Goal: Transaction & Acquisition: Purchase product/service

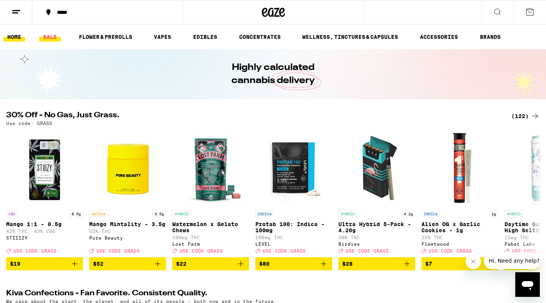
click at [52, 38] on link "SALE" at bounding box center [50, 36] width 22 height 9
click at [158, 37] on link "VAPES" at bounding box center [162, 36] width 25 height 9
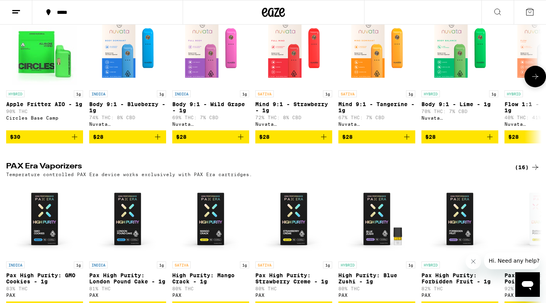
scroll to position [474, 0]
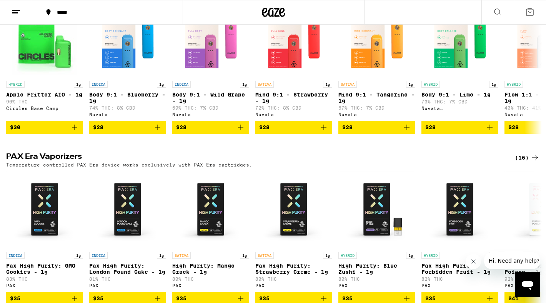
click at [527, 162] on div "(16)" at bounding box center [527, 157] width 25 height 9
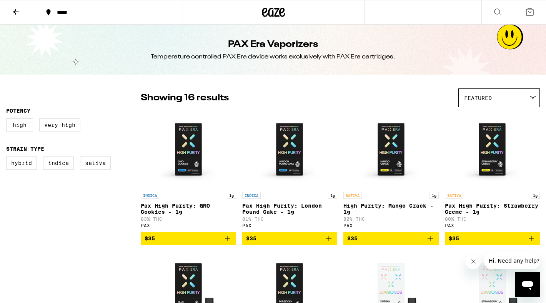
click at [228, 241] on icon "Add to bag" at bounding box center [227, 238] width 5 height 5
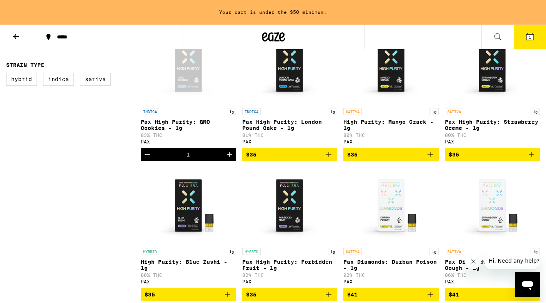
scroll to position [134, 0]
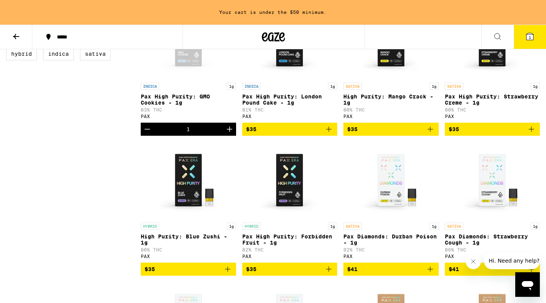
click at [227, 272] on icon "Add to bag" at bounding box center [227, 269] width 5 height 5
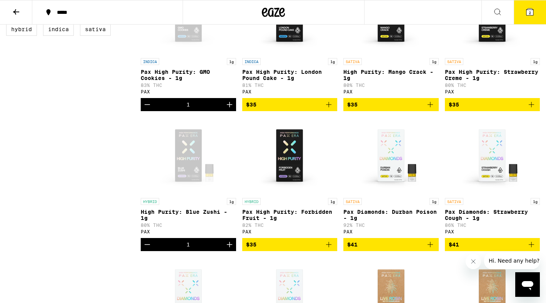
scroll to position [109, 0]
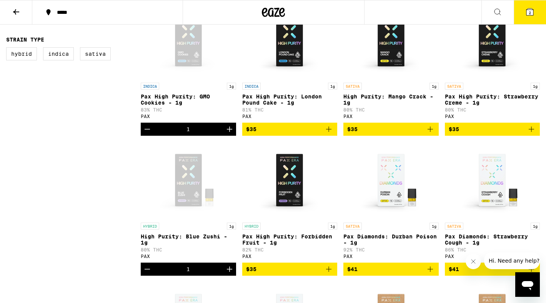
click at [537, 9] on button "2" at bounding box center [530, 12] width 32 height 24
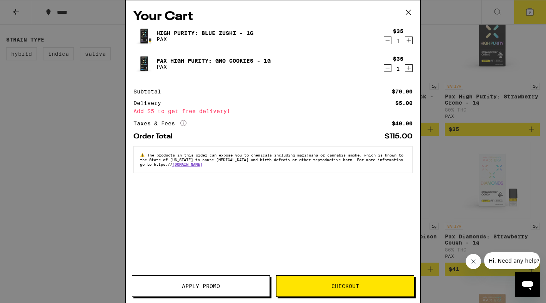
click at [354, 290] on button "Checkout" at bounding box center [345, 286] width 138 height 22
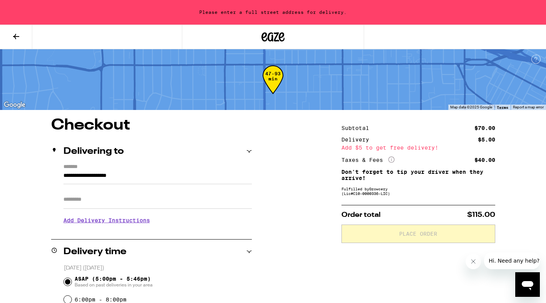
click at [94, 174] on input "**********" at bounding box center [157, 177] width 188 height 13
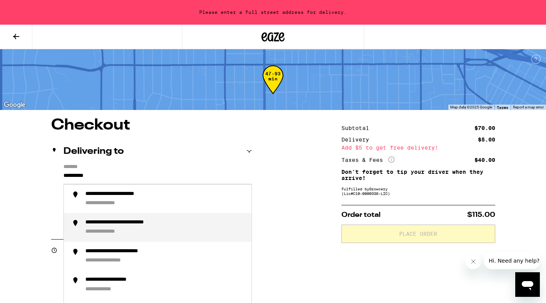
click at [104, 230] on div "**********" at bounding box center [111, 232] width 52 height 7
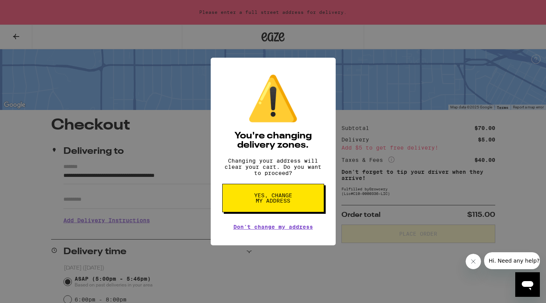
click at [261, 203] on span "Yes, change my address" at bounding box center [274, 198] width 40 height 11
type input "**********"
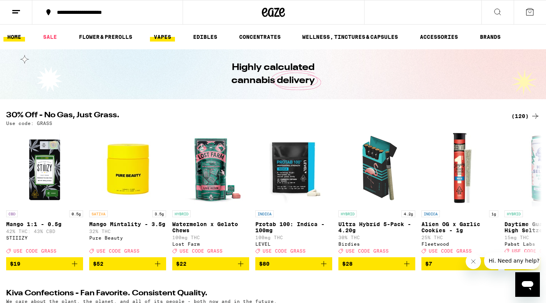
click at [168, 38] on link "VAPES" at bounding box center [162, 36] width 25 height 9
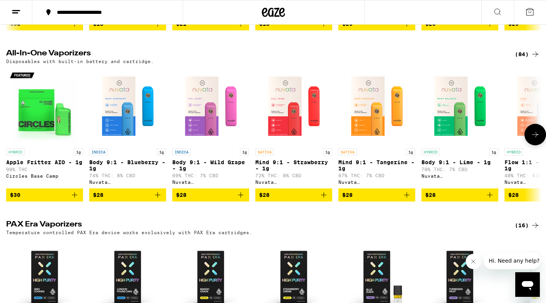
scroll to position [469, 0]
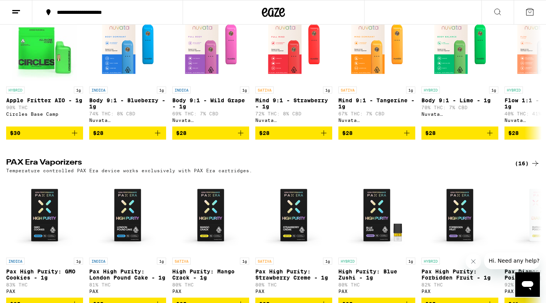
click at [527, 168] on div "(16)" at bounding box center [527, 163] width 25 height 9
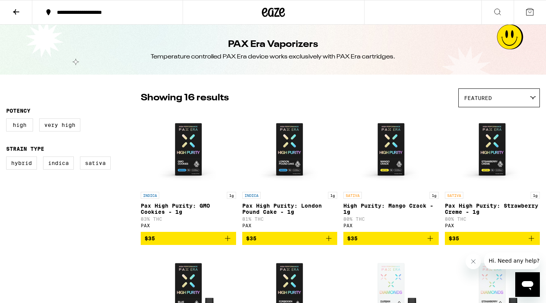
click at [226, 242] on icon "Add to bag" at bounding box center [227, 238] width 9 height 9
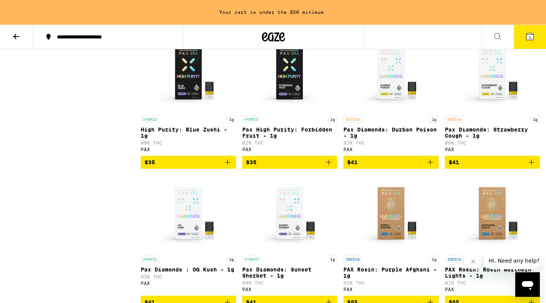
scroll to position [243, 0]
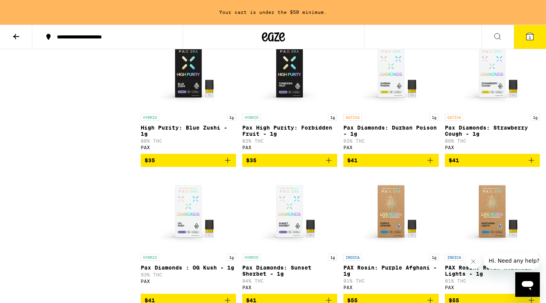
click at [229, 165] on icon "Add to bag" at bounding box center [227, 160] width 9 height 9
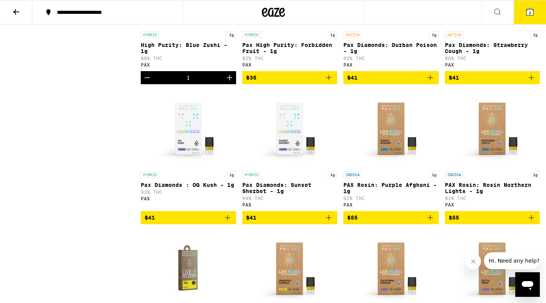
scroll to position [304, 0]
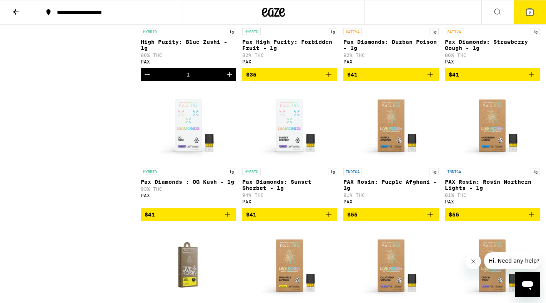
click at [537, 10] on button "2" at bounding box center [530, 12] width 32 height 24
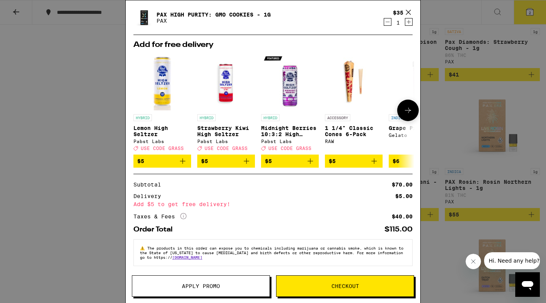
scroll to position [52, 0]
click at [339, 285] on span "Checkout" at bounding box center [346, 286] width 28 height 5
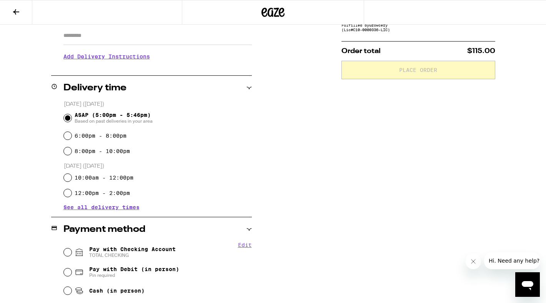
scroll to position [138, 0]
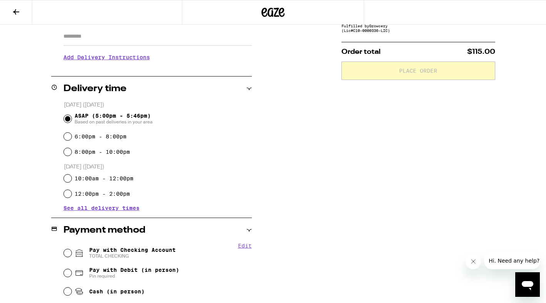
click at [159, 255] on span "TOTAL CHECKING" at bounding box center [132, 256] width 87 height 6
click at [72, 255] on input "Pay with Checking Account TOTAL CHECKING" at bounding box center [68, 253] width 8 height 8
radio input "true"
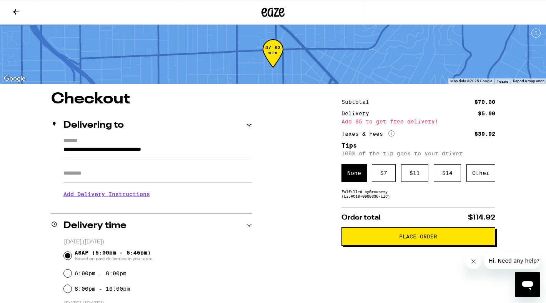
scroll to position [0, 0]
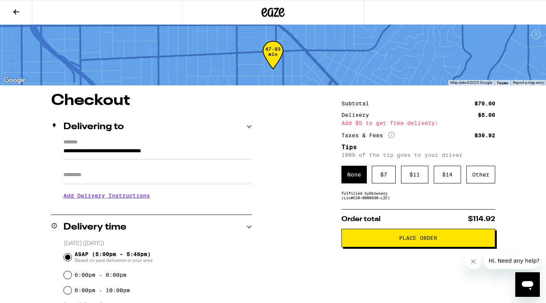
click at [360, 241] on span "Place Order" at bounding box center [418, 237] width 141 height 5
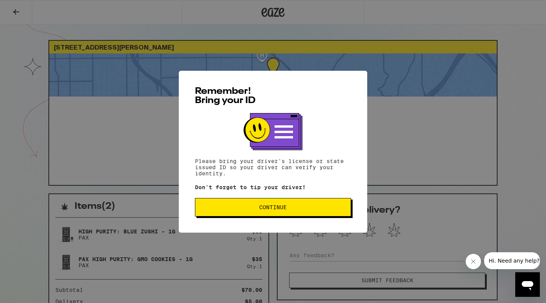
click at [271, 213] on button "Continue" at bounding box center [273, 207] width 156 height 18
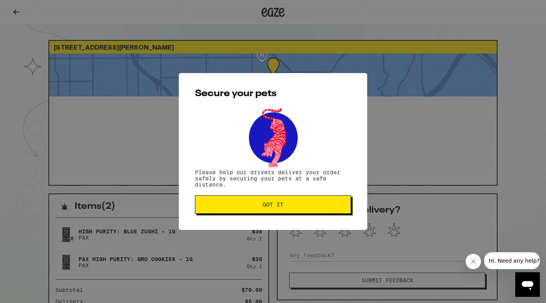
click at [274, 206] on span "Got it" at bounding box center [273, 204] width 21 height 5
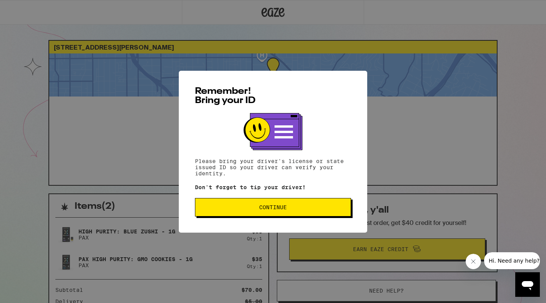
click at [302, 209] on span "Continue" at bounding box center [273, 207] width 143 height 5
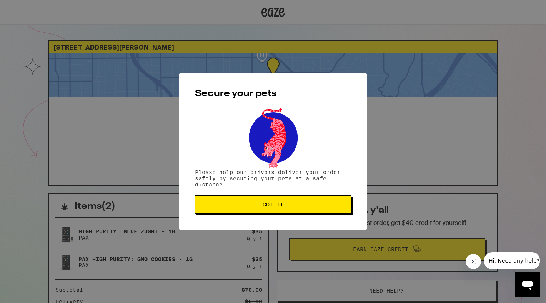
click at [302, 209] on button "Got it" at bounding box center [273, 204] width 156 height 18
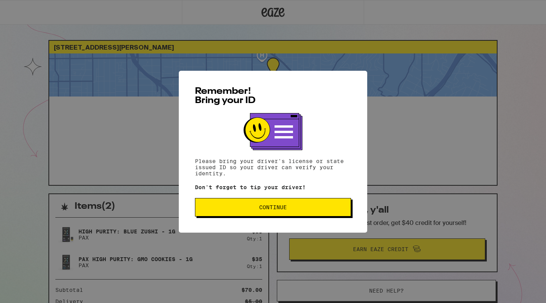
click at [249, 214] on button "Continue" at bounding box center [273, 207] width 156 height 18
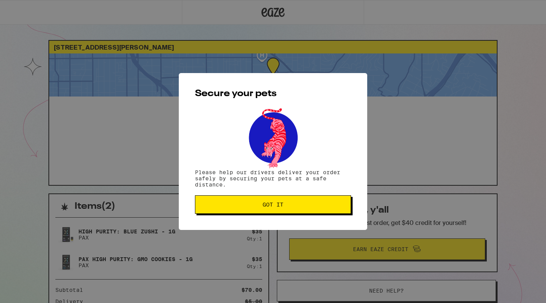
click at [265, 202] on button "Got it" at bounding box center [273, 204] width 156 height 18
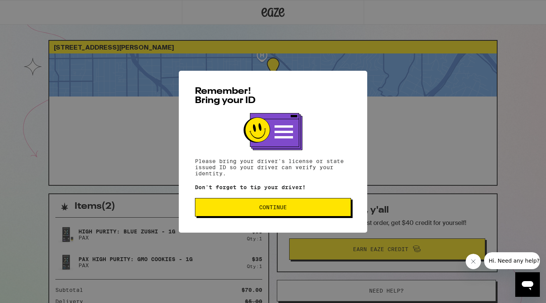
click at [280, 216] on button "Continue" at bounding box center [273, 207] width 156 height 18
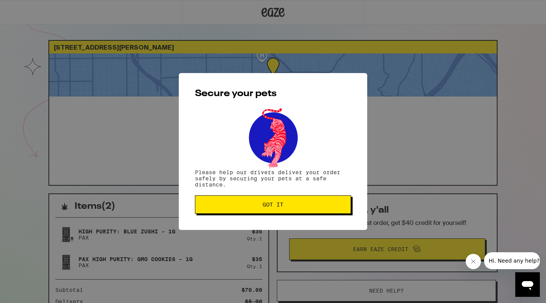
click at [280, 215] on div "Secure your pets Please help our drivers deliver your order safely by securing …" at bounding box center [273, 151] width 188 height 157
click at [278, 211] on button "Got it" at bounding box center [273, 204] width 156 height 18
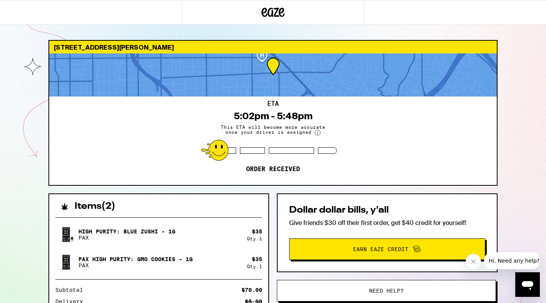
click at [319, 134] on circle at bounding box center [317, 132] width 5 height 5
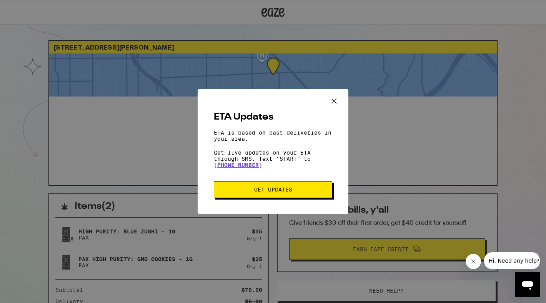
click at [307, 192] on span "Get Updates" at bounding box center [273, 189] width 107 height 5
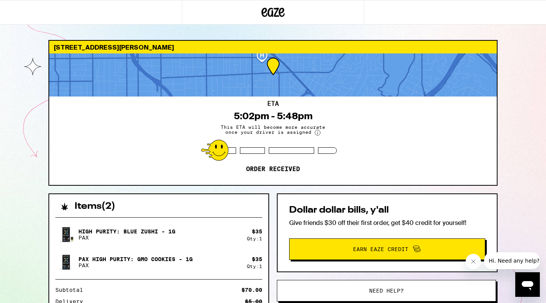
click at [315, 132] on circle at bounding box center [317, 132] width 5 height 5
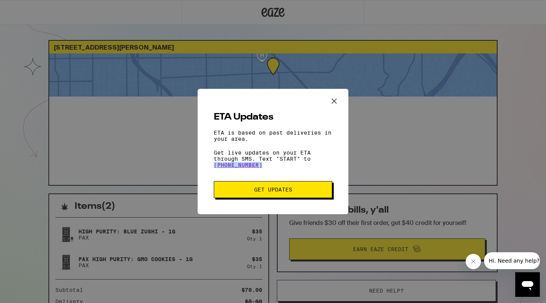
drag, startPoint x: 265, startPoint y: 166, endPoint x: 210, endPoint y: 165, distance: 55.4
click at [210, 165] on div "ETA Updates ETA is based on past deliveries in your area. Get live updates on y…" at bounding box center [273, 151] width 151 height 125
click at [234, 191] on span "Get Updates" at bounding box center [273, 189] width 107 height 5
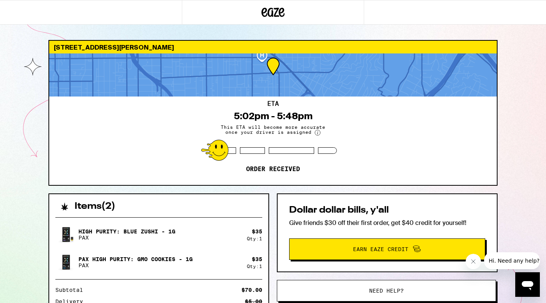
click at [319, 132] on circle at bounding box center [317, 132] width 5 height 5
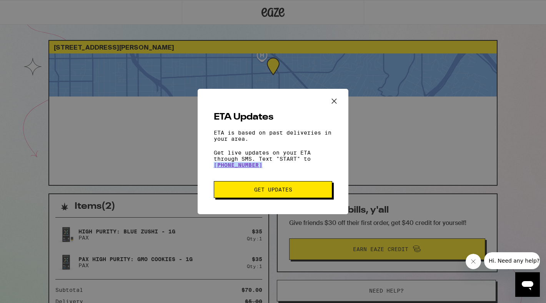
drag, startPoint x: 270, startPoint y: 167, endPoint x: 203, endPoint y: 165, distance: 67.3
click at [203, 165] on div "ETA Updates ETA is based on past deliveries in your area. Get live updates on y…" at bounding box center [273, 151] width 151 height 125
copy link "1-833-429-4786"
click at [339, 99] on icon "Close ETA information modal" at bounding box center [335, 101] width 12 height 12
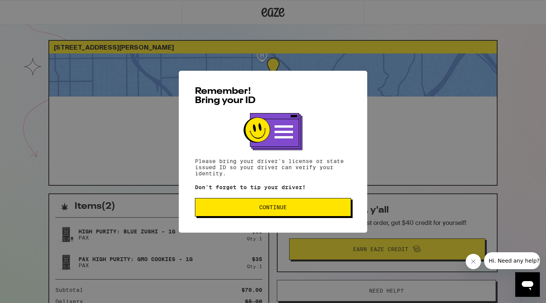
click at [316, 210] on span "Continue" at bounding box center [273, 207] width 143 height 5
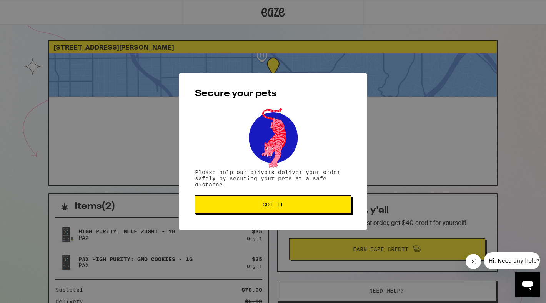
click at [316, 206] on span "Got it" at bounding box center [273, 204] width 143 height 5
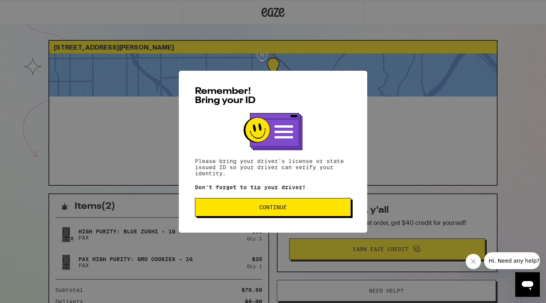
click at [295, 215] on button "Continue" at bounding box center [273, 207] width 156 height 18
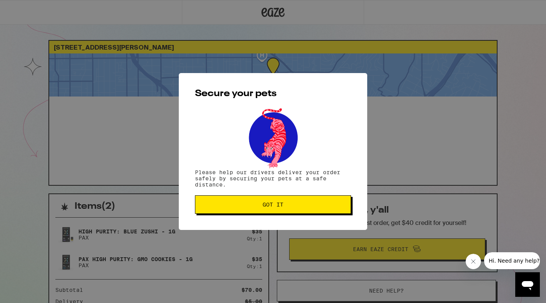
click at [295, 214] on button "Got it" at bounding box center [273, 204] width 156 height 18
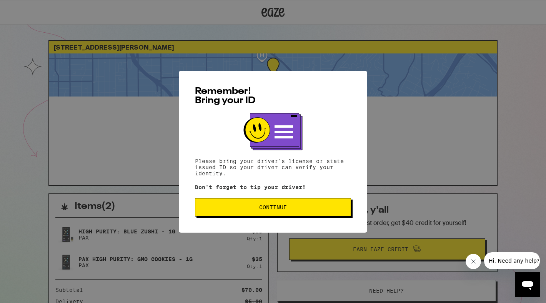
click at [334, 204] on button "Continue" at bounding box center [273, 207] width 156 height 18
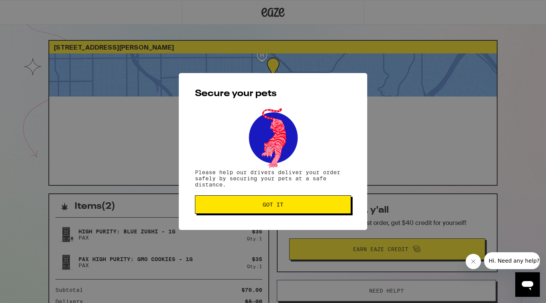
click at [334, 204] on span "Got it" at bounding box center [273, 204] width 143 height 5
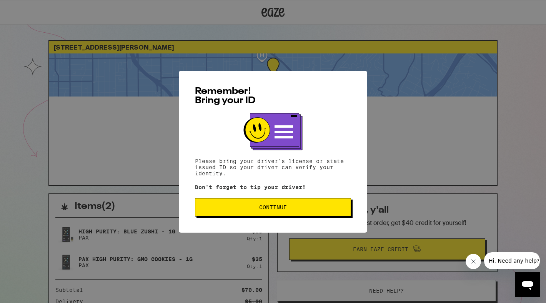
click at [281, 206] on span "Continue" at bounding box center [273, 207] width 28 height 5
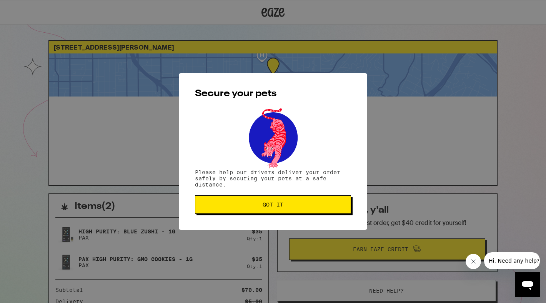
click at [281, 206] on span "Got it" at bounding box center [273, 204] width 21 height 5
